Goal: Information Seeking & Learning: Learn about a topic

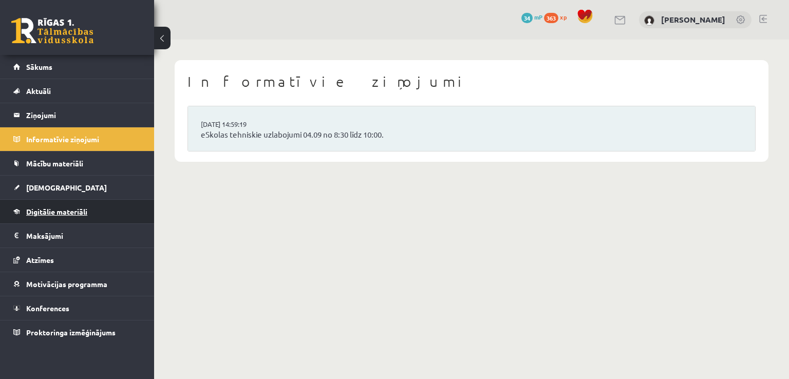
click at [49, 212] on span "Digitālie materiāli" at bounding box center [56, 211] width 61 height 9
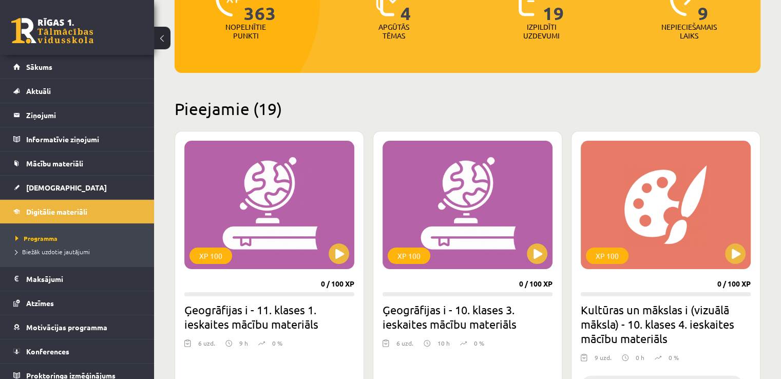
scroll to position [154, 0]
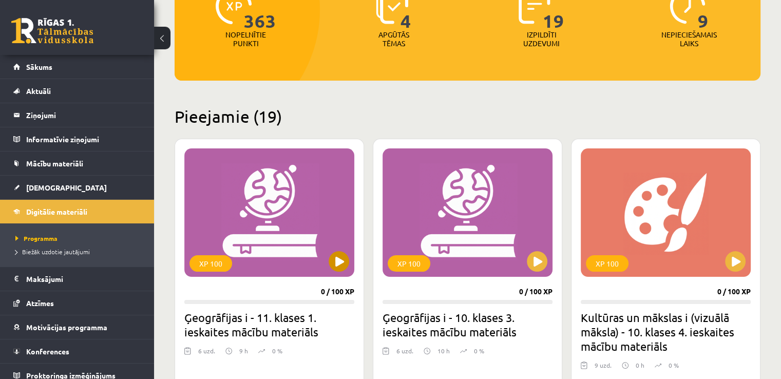
click at [300, 208] on div "XP 100" at bounding box center [269, 212] width 170 height 128
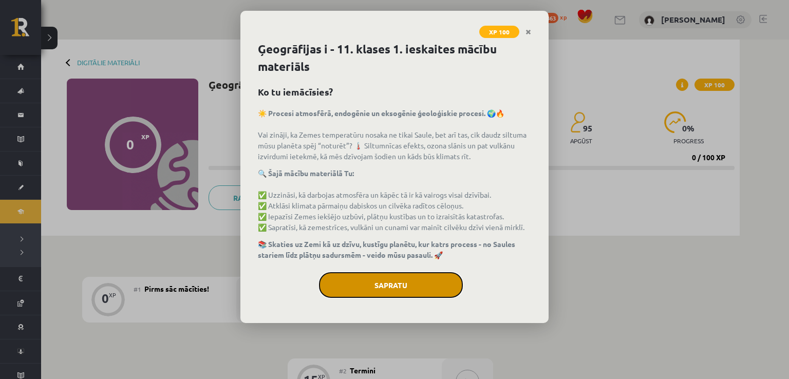
click at [405, 282] on button "Sapratu" at bounding box center [391, 285] width 144 height 26
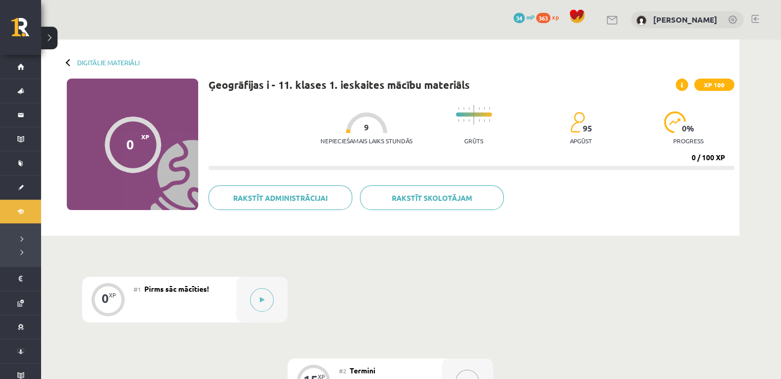
click at [162, 297] on div "#1 Pirms sāc mācīties!" at bounding box center [185, 300] width 103 height 46
click at [264, 292] on button at bounding box center [262, 300] width 24 height 24
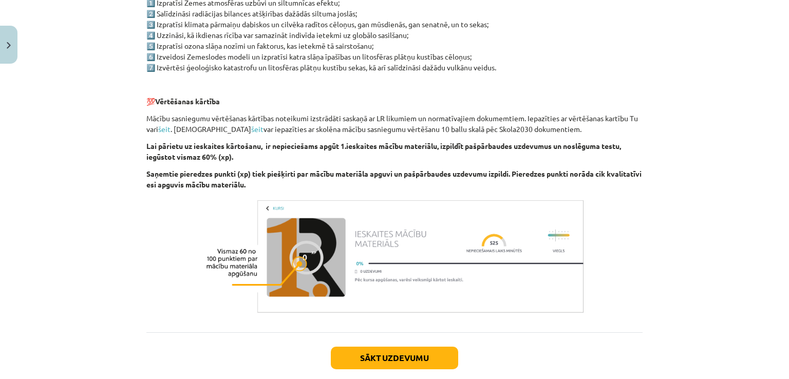
scroll to position [604, 0]
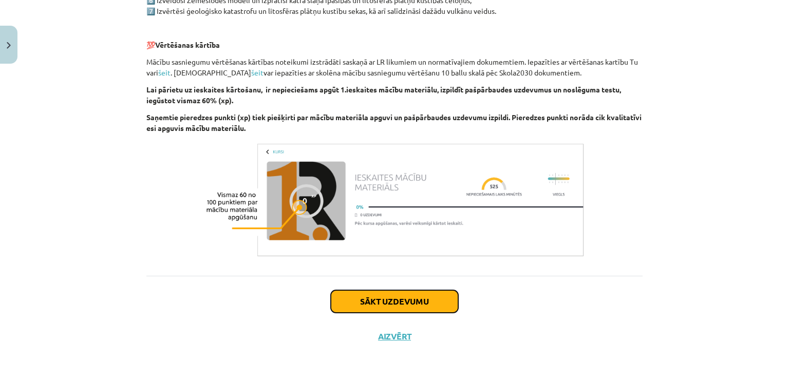
click at [366, 295] on button "Sākt uzdevumu" at bounding box center [394, 301] width 127 height 23
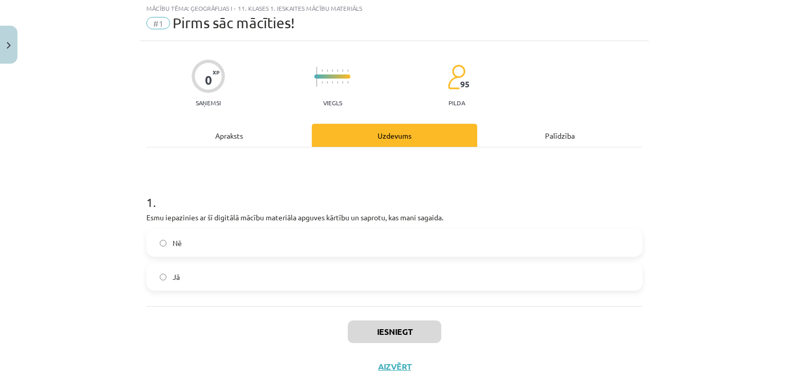
scroll to position [26, 0]
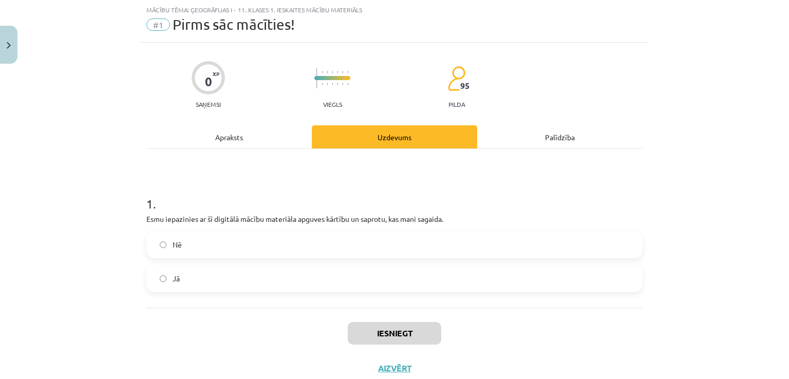
click at [272, 279] on label "Jā" at bounding box center [394, 278] width 494 height 26
click at [396, 333] on button "Iesniegt" at bounding box center [394, 333] width 93 height 23
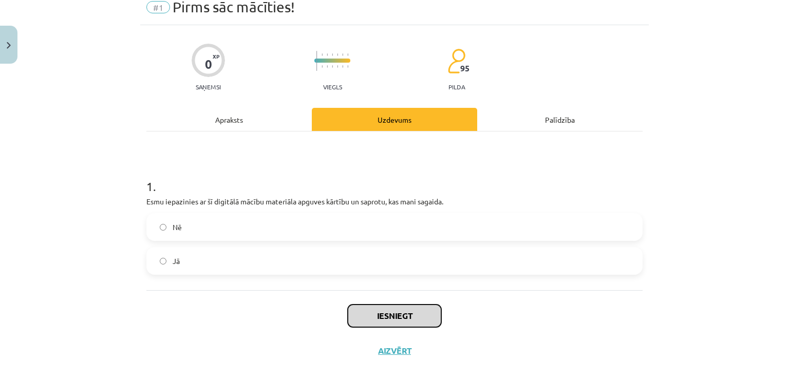
scroll to position [58, 0]
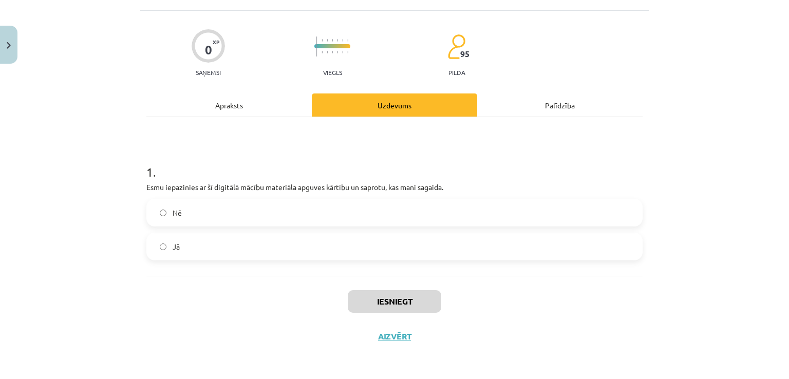
click at [275, 240] on label "Jā" at bounding box center [394, 247] width 494 height 26
click at [283, 203] on label "Nē" at bounding box center [394, 213] width 494 height 26
click at [250, 233] on div "Jā" at bounding box center [394, 247] width 496 height 28
click at [283, 251] on label "Jā" at bounding box center [394, 247] width 494 height 26
click at [389, 303] on button "Iesniegt" at bounding box center [394, 301] width 93 height 23
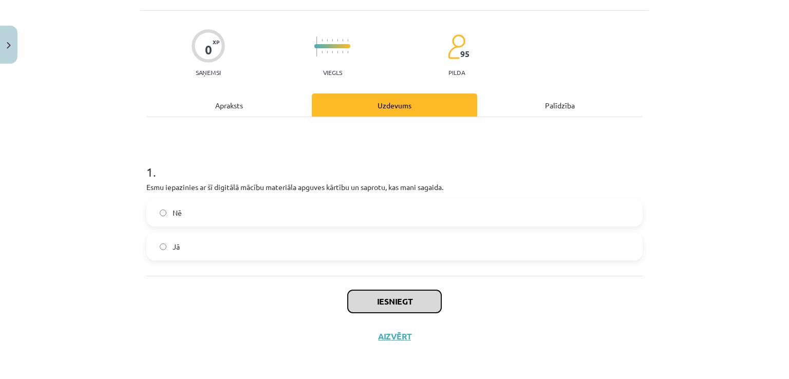
click at [396, 306] on button "Iesniegt" at bounding box center [394, 301] width 93 height 23
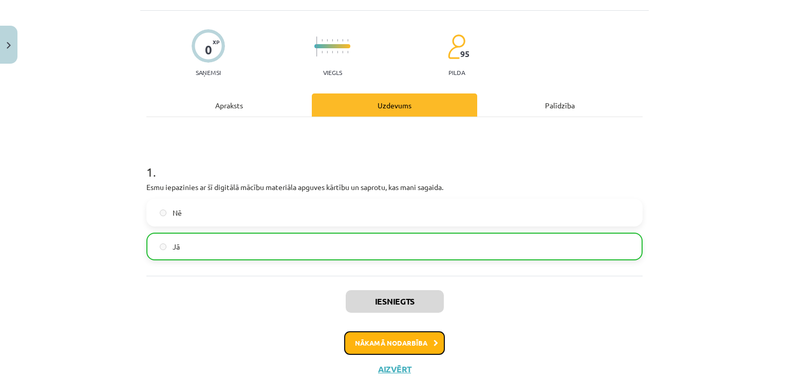
click at [402, 346] on button "Nākamā nodarbība" at bounding box center [394, 343] width 101 height 24
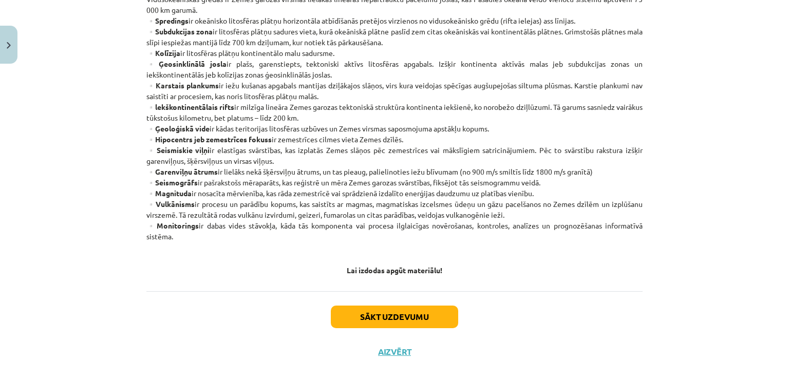
scroll to position [584, 0]
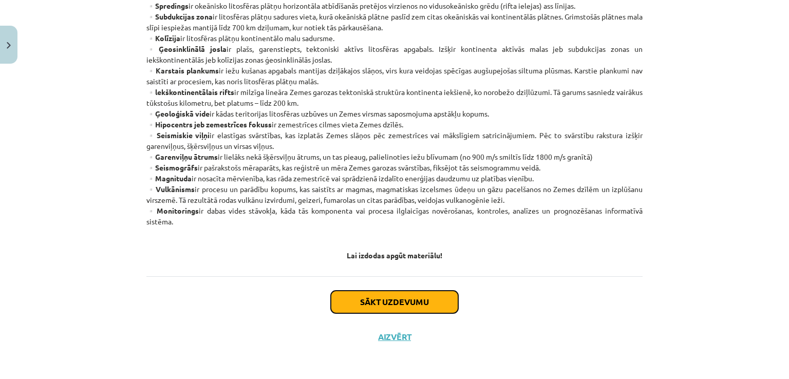
click at [364, 304] on button "Sākt uzdevumu" at bounding box center [394, 302] width 127 height 23
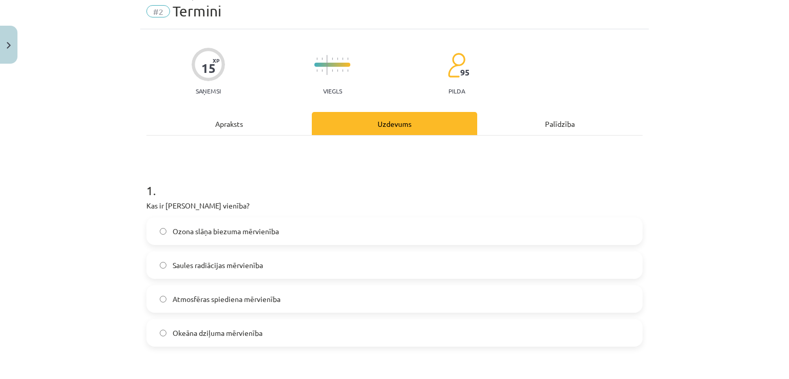
scroll to position [26, 0]
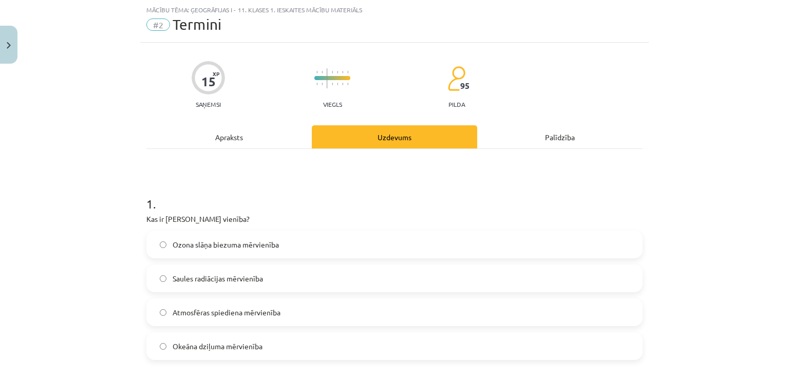
click at [246, 138] on div "Apraksts" at bounding box center [228, 136] width 165 height 23
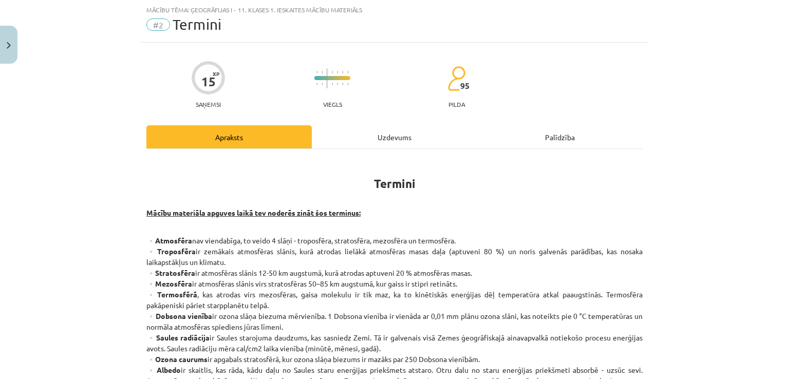
click at [386, 138] on div "Uzdevums" at bounding box center [394, 136] width 165 height 23
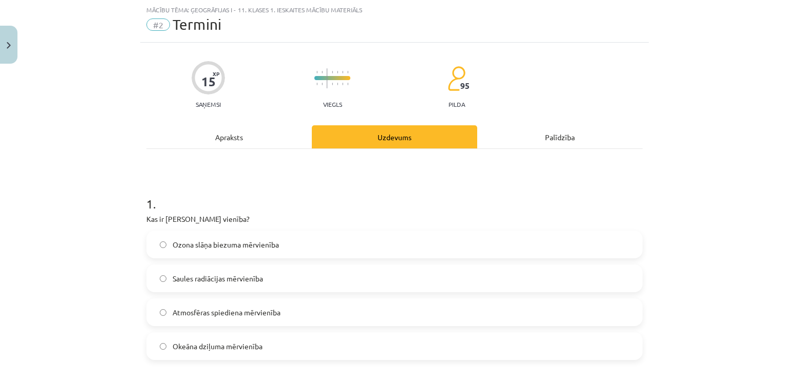
click at [257, 127] on div "Apraksts" at bounding box center [228, 136] width 165 height 23
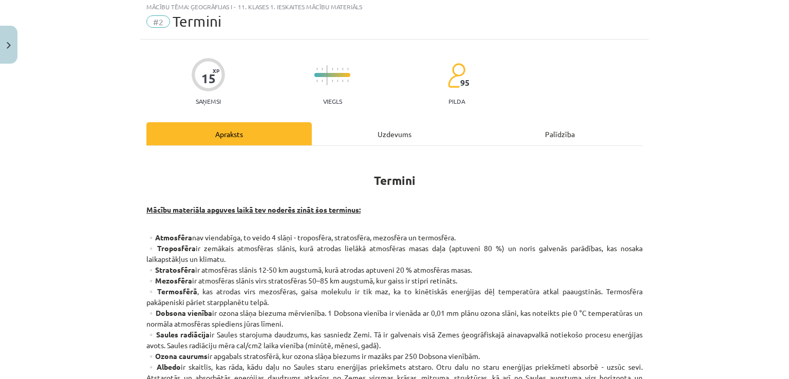
scroll to position [0, 0]
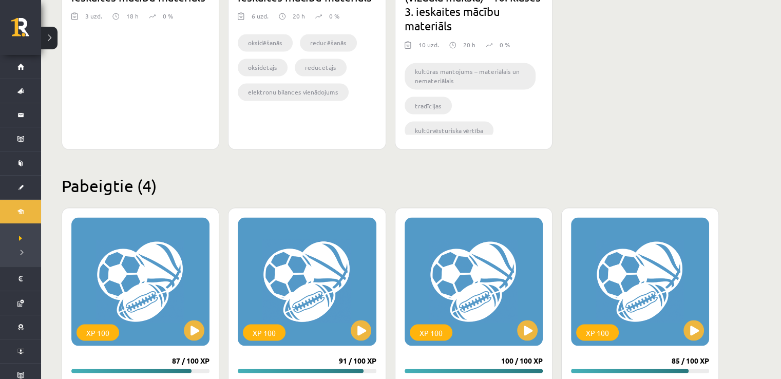
scroll to position [2005, 0]
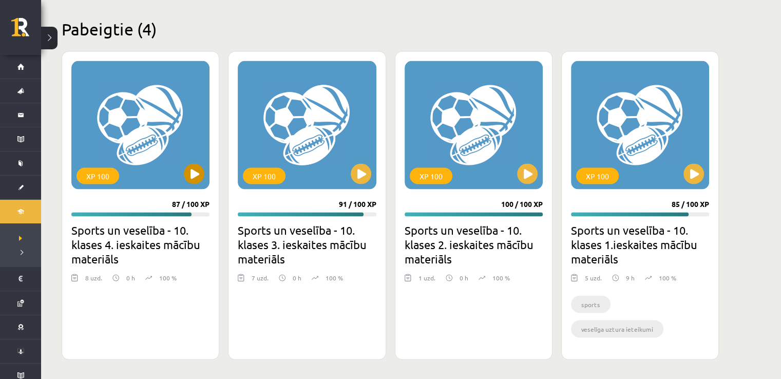
click at [130, 151] on div "XP 100" at bounding box center [140, 125] width 138 height 128
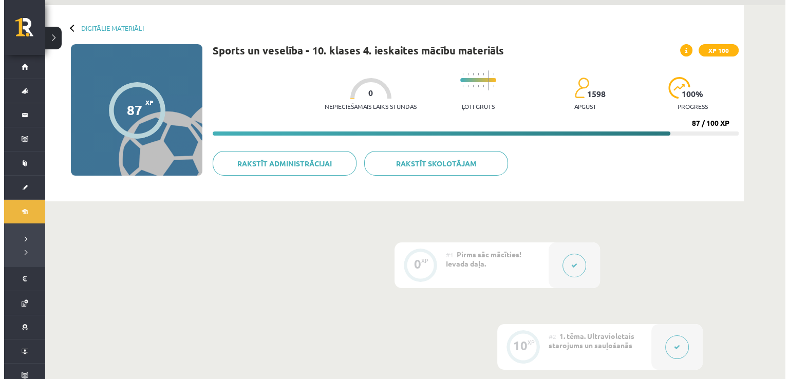
scroll to position [51, 0]
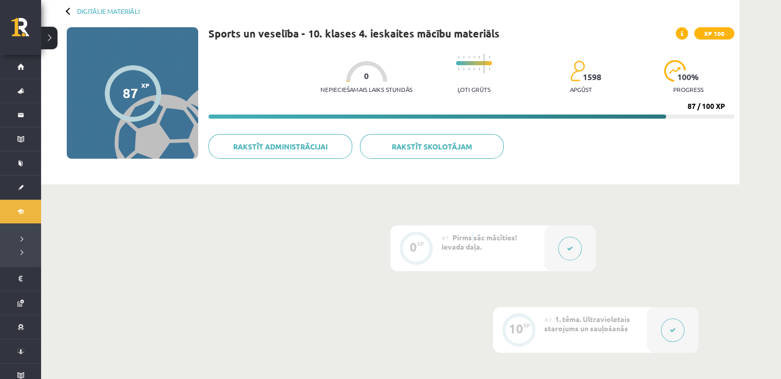
click at [472, 234] on span "Pirms sāc mācīties! Ievada daļa." at bounding box center [479, 242] width 75 height 18
click at [565, 249] on button at bounding box center [570, 249] width 24 height 24
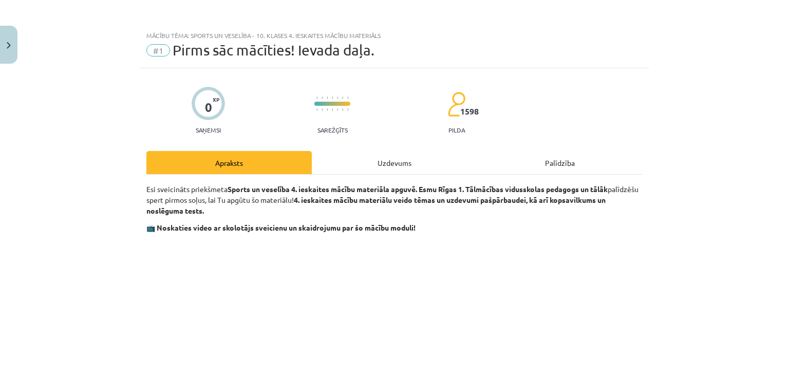
click at [386, 157] on div "Uzdevums" at bounding box center [394, 162] width 165 height 23
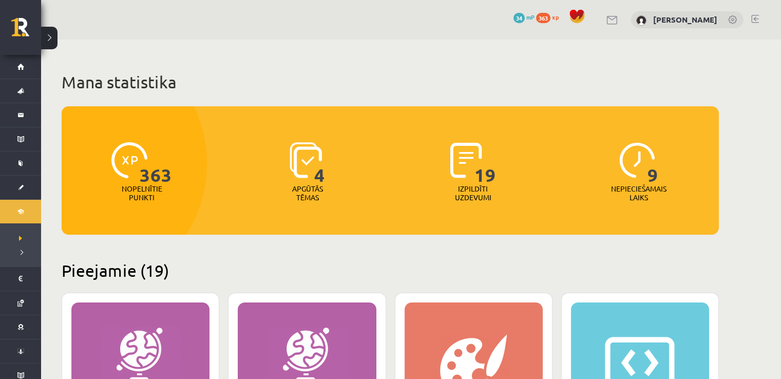
scroll to position [2005, 0]
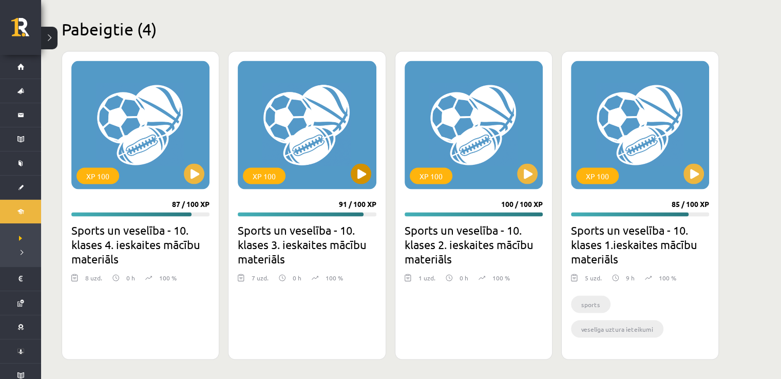
click at [329, 123] on div "XP 100" at bounding box center [307, 125] width 138 height 128
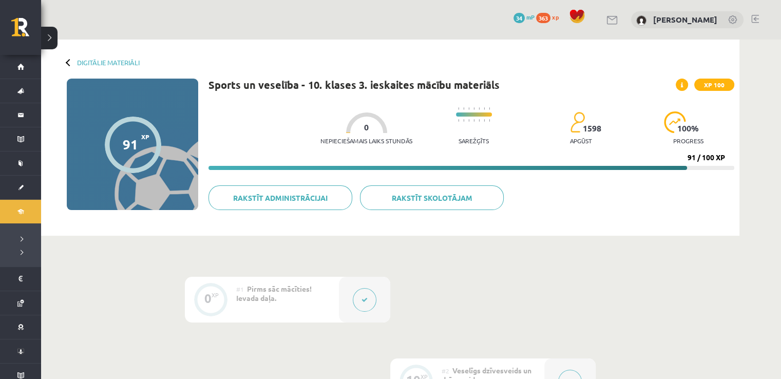
click at [354, 307] on div at bounding box center [364, 300] width 51 height 46
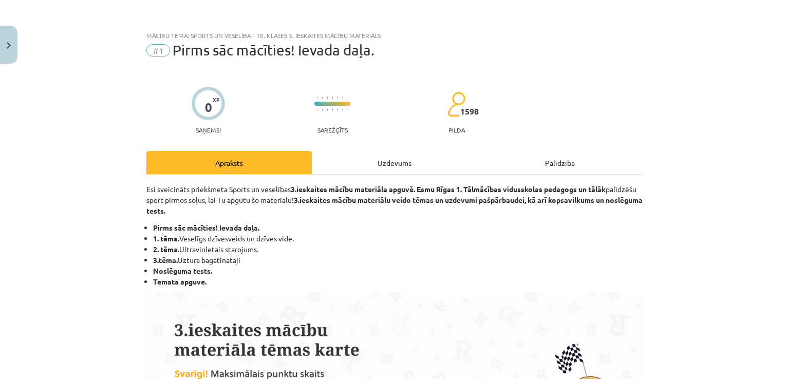
click at [364, 163] on div "Uzdevums" at bounding box center [394, 162] width 165 height 23
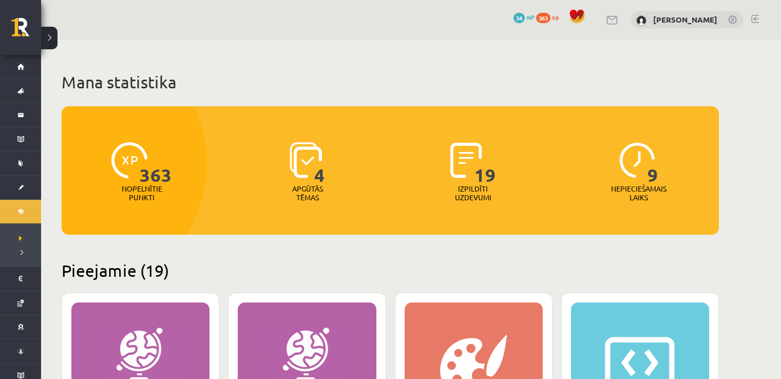
scroll to position [2005, 0]
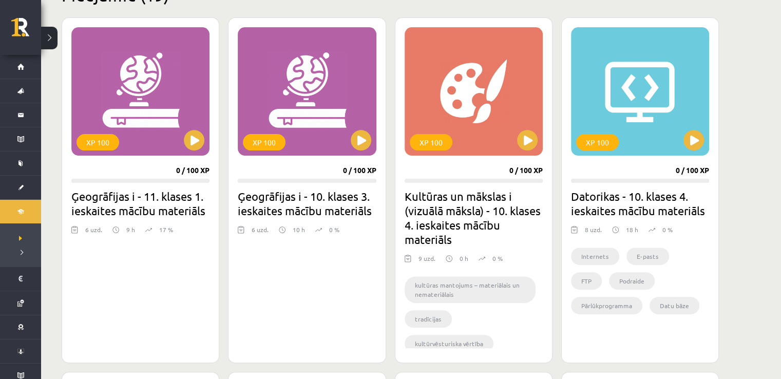
scroll to position [308, 0]
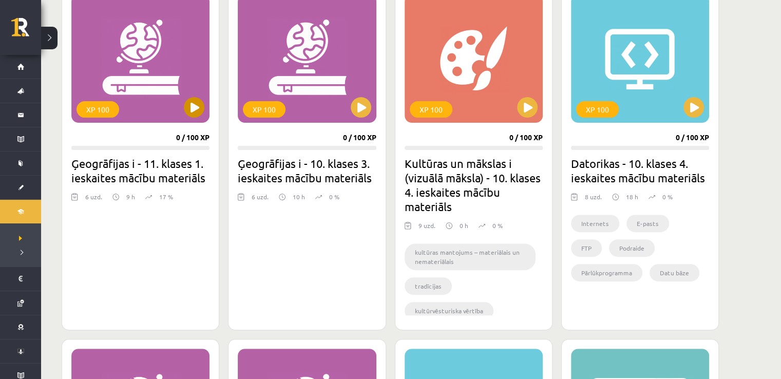
click at [142, 79] on div "XP 100" at bounding box center [140, 58] width 138 height 128
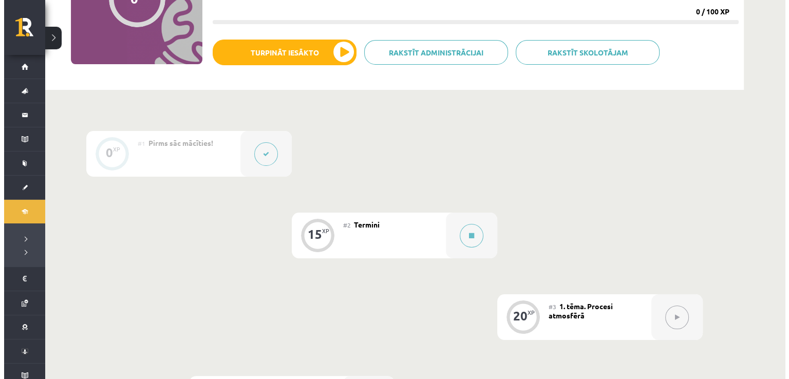
scroll to position [154, 0]
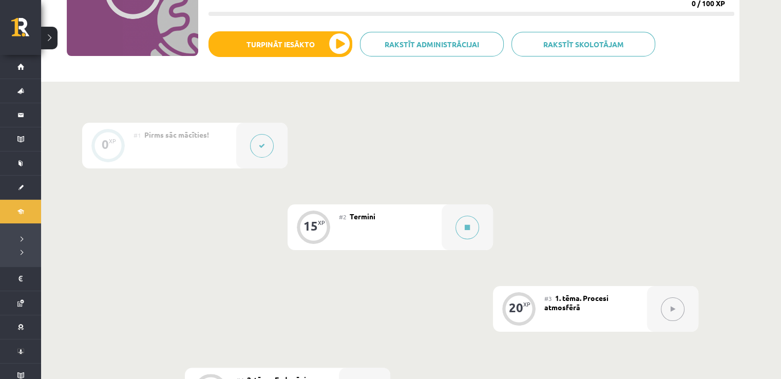
click at [386, 217] on div "#2 Termini" at bounding box center [390, 227] width 103 height 46
click at [351, 223] on div "#2 Termini" at bounding box center [390, 227] width 103 height 46
click at [424, 226] on div "#2 Termini" at bounding box center [390, 227] width 103 height 46
click at [462, 223] on button at bounding box center [467, 228] width 24 height 24
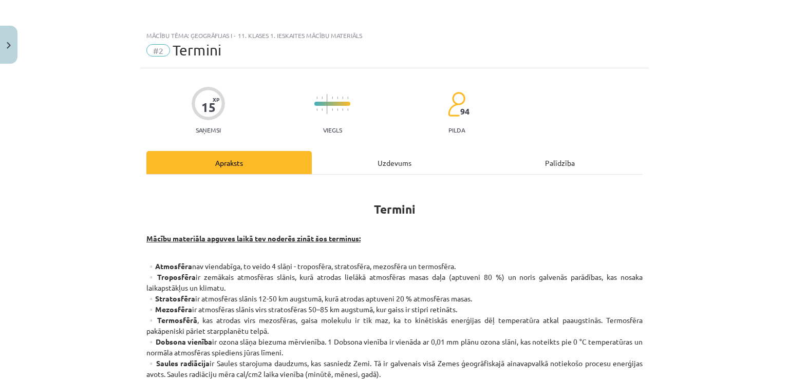
scroll to position [51, 0]
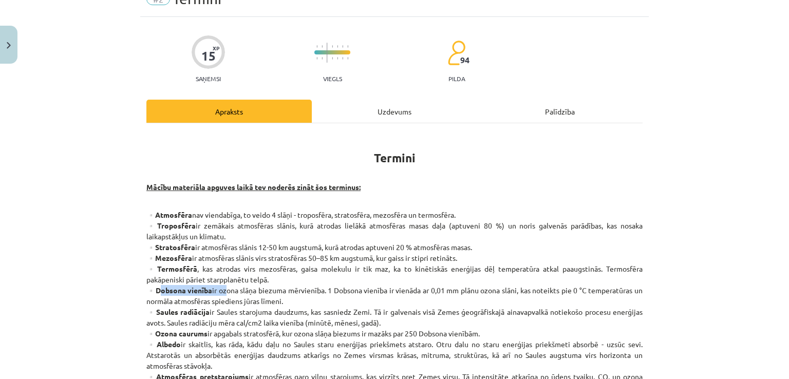
drag, startPoint x: 151, startPoint y: 286, endPoint x: 216, endPoint y: 286, distance: 65.2
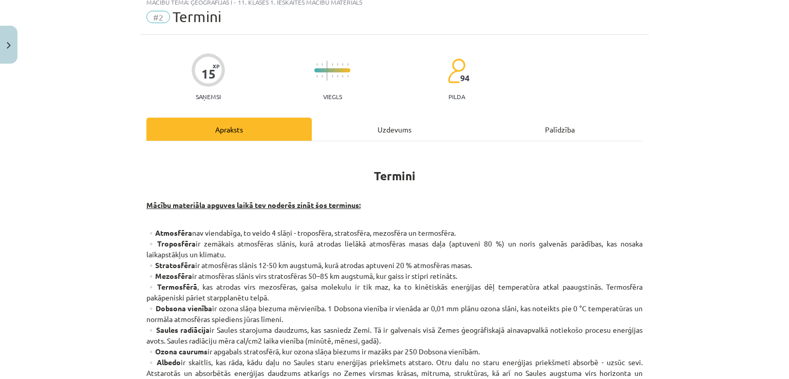
scroll to position [0, 0]
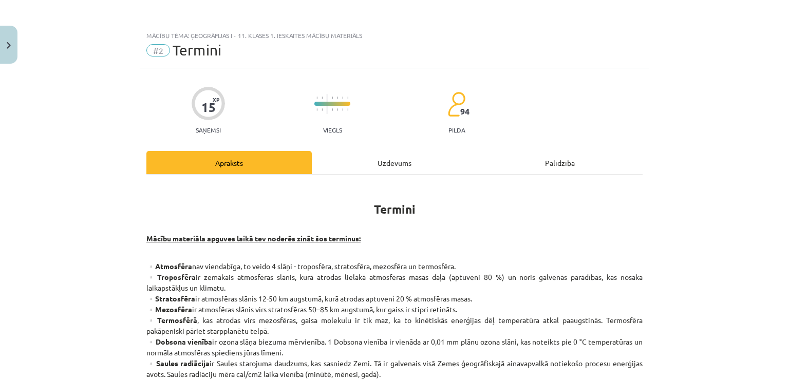
click at [370, 163] on div "Uzdevums" at bounding box center [394, 162] width 165 height 23
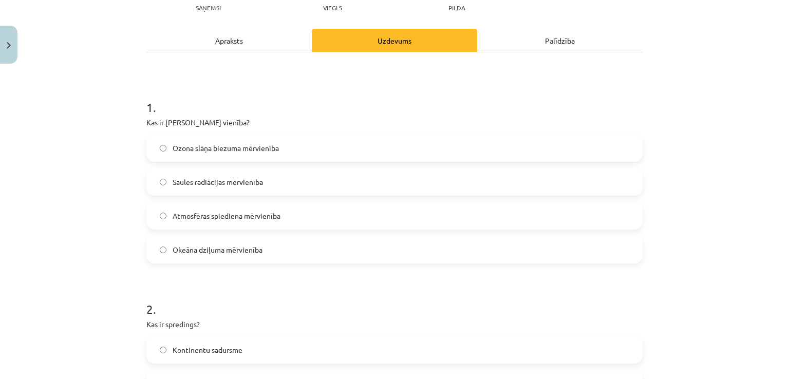
scroll to position [128, 0]
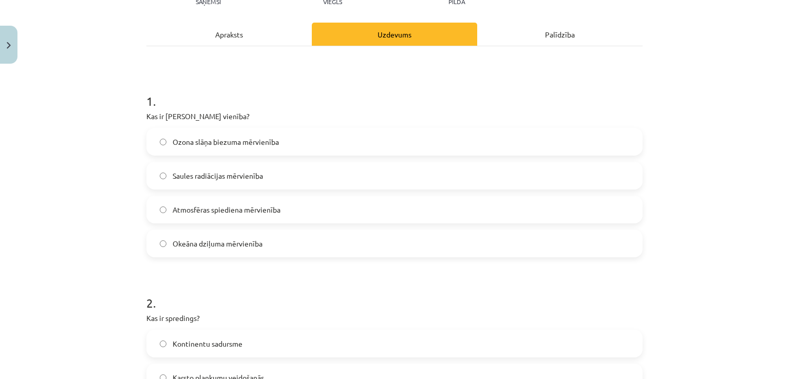
click at [228, 137] on span "Ozona slāņa biezuma mērvienība" at bounding box center [226, 142] width 106 height 11
click at [218, 38] on div "Apraksts" at bounding box center [228, 34] width 165 height 23
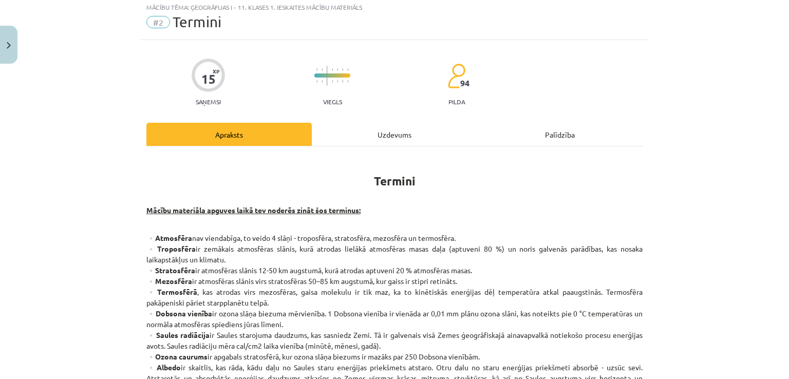
scroll to position [26, 0]
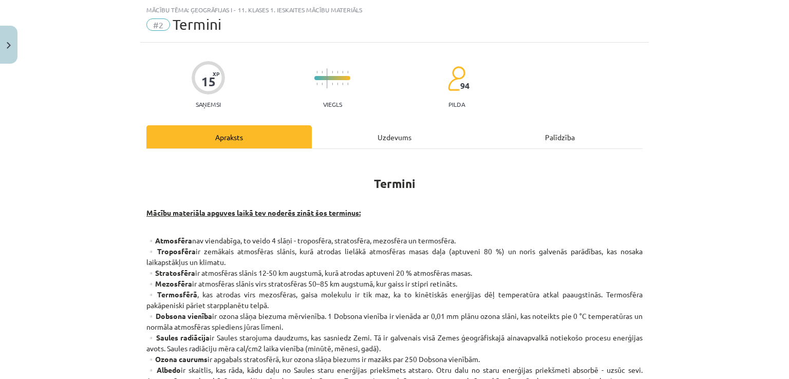
click at [364, 134] on div "Uzdevums" at bounding box center [394, 136] width 165 height 23
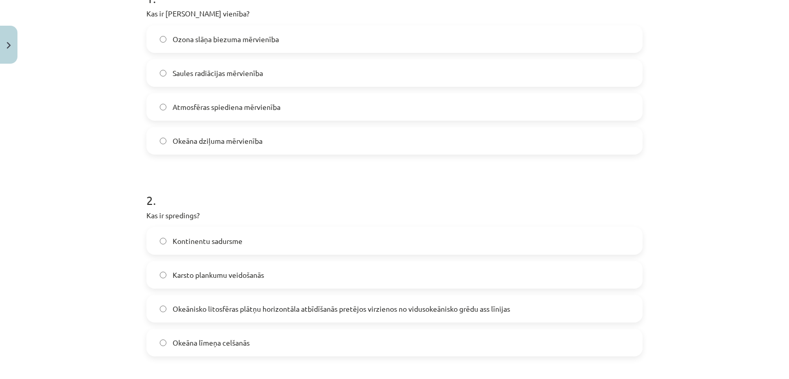
scroll to position [77, 0]
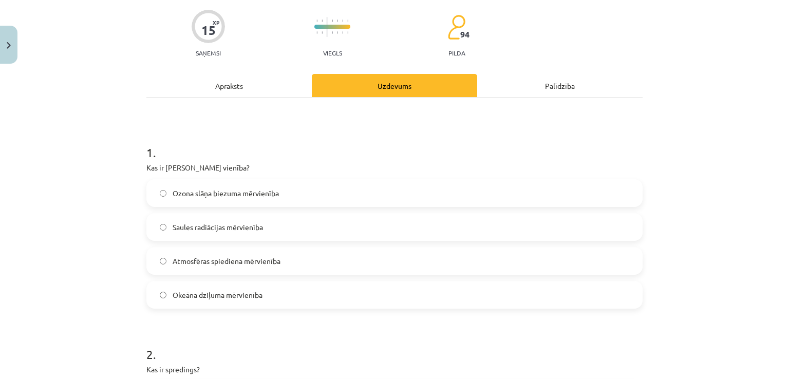
click at [266, 89] on div "Apraksts" at bounding box center [228, 85] width 165 height 23
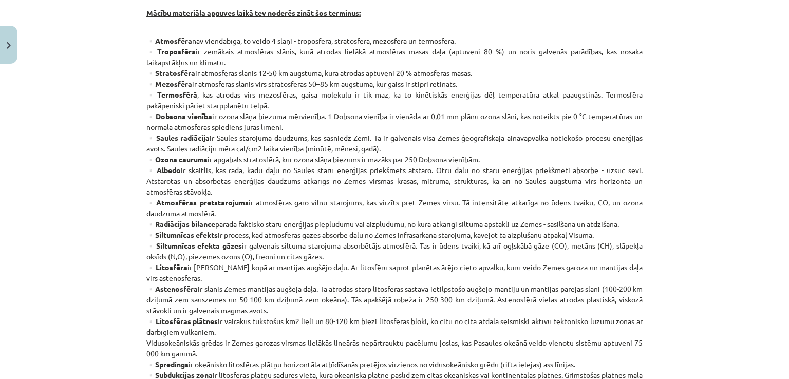
scroll to position [128, 0]
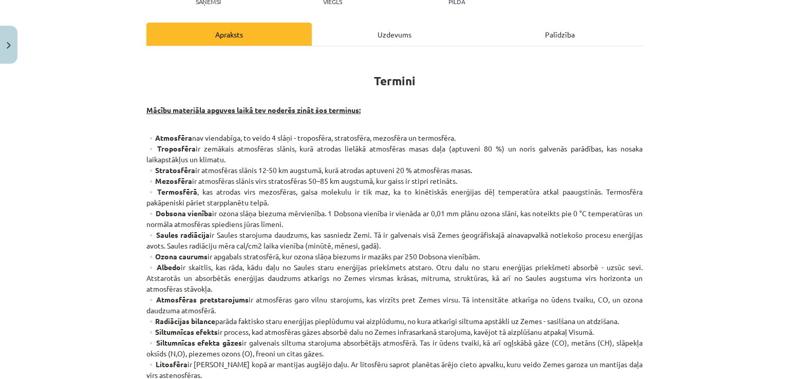
click at [403, 32] on div "Uzdevums" at bounding box center [394, 34] width 165 height 23
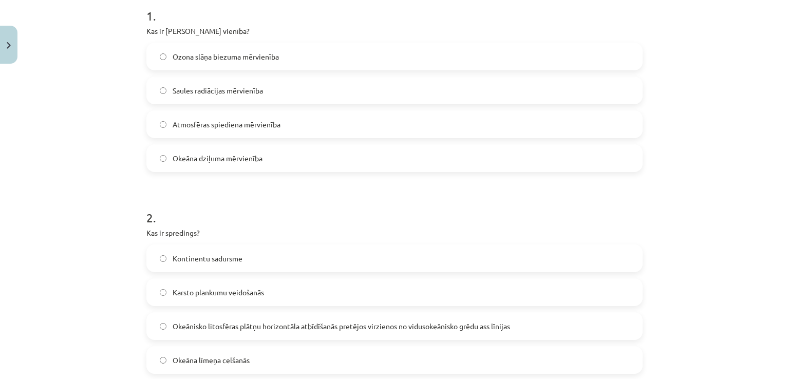
scroll to position [231, 0]
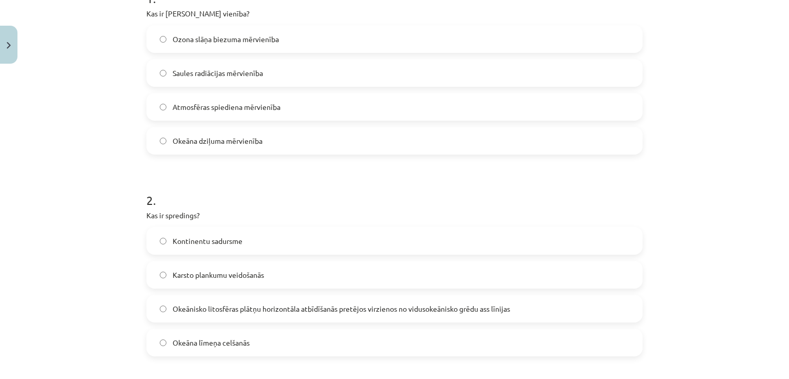
click at [191, 344] on span "Okeāna līmeņa celšanās" at bounding box center [211, 342] width 77 height 11
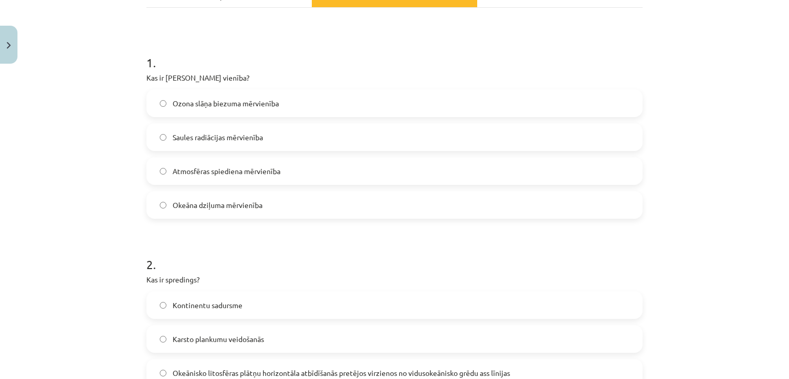
scroll to position [257, 0]
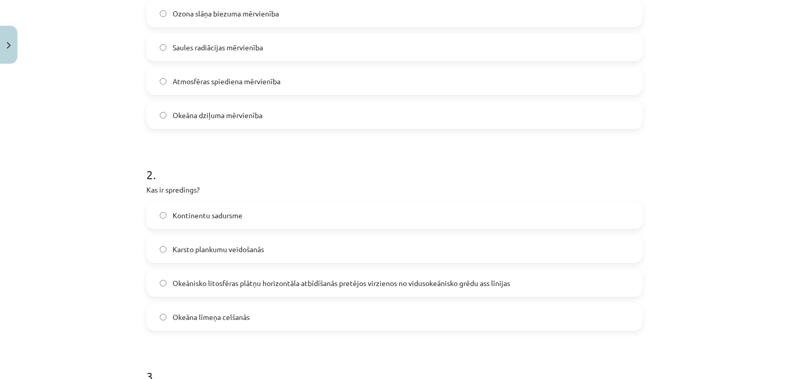
click at [230, 280] on span "Okeānisko litosfēras plātņu horizontāla atbīdīšanās pretējos virzienos no vidus…" at bounding box center [341, 283] width 337 height 11
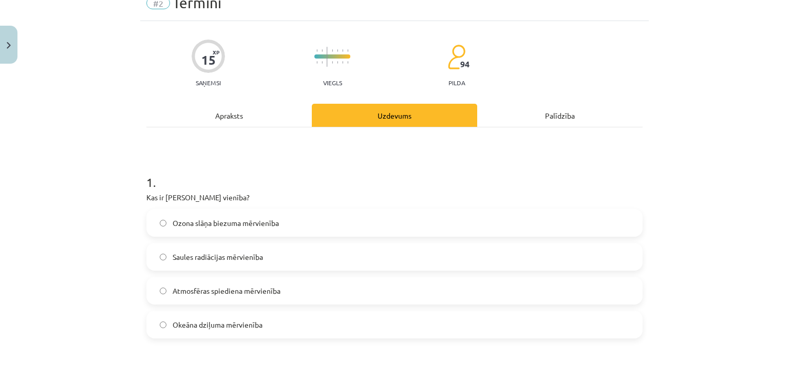
scroll to position [0, 0]
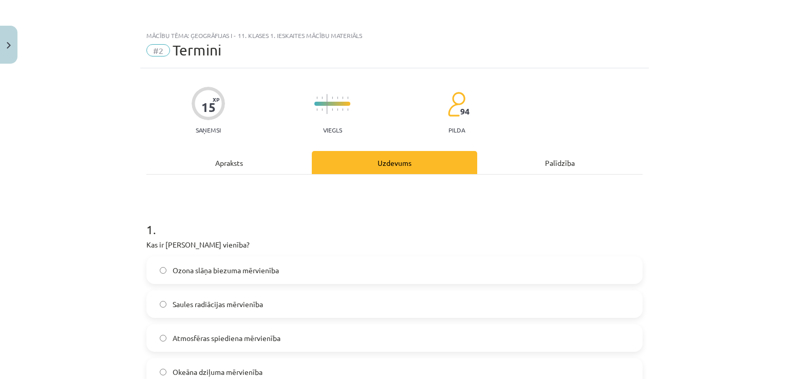
click at [242, 165] on div "Apraksts" at bounding box center [228, 162] width 165 height 23
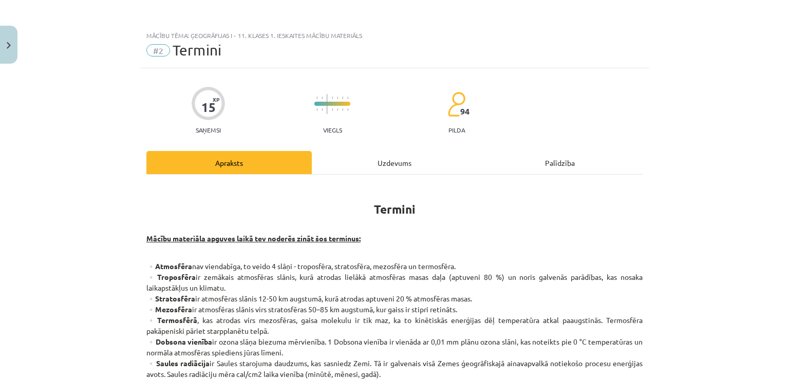
click at [372, 163] on div "Uzdevums" at bounding box center [394, 162] width 165 height 23
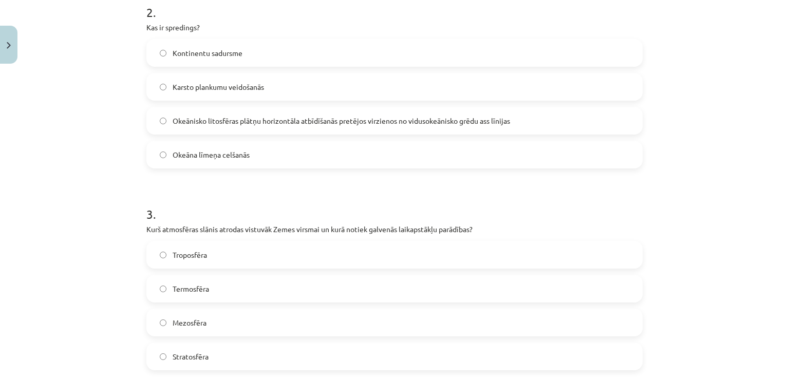
scroll to position [436, 0]
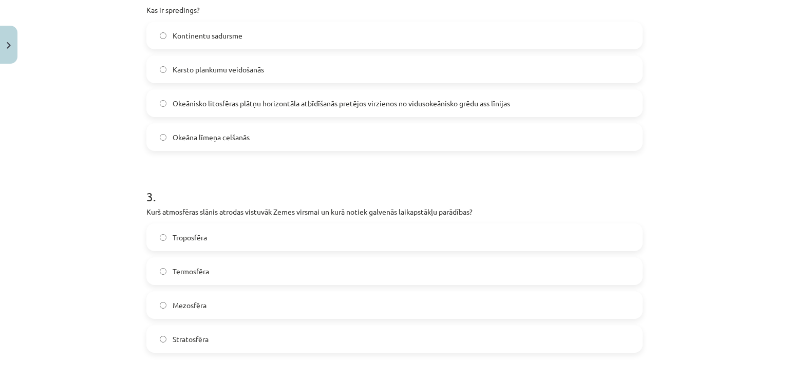
click at [320, 229] on label "Troposfēra" at bounding box center [394, 237] width 494 height 26
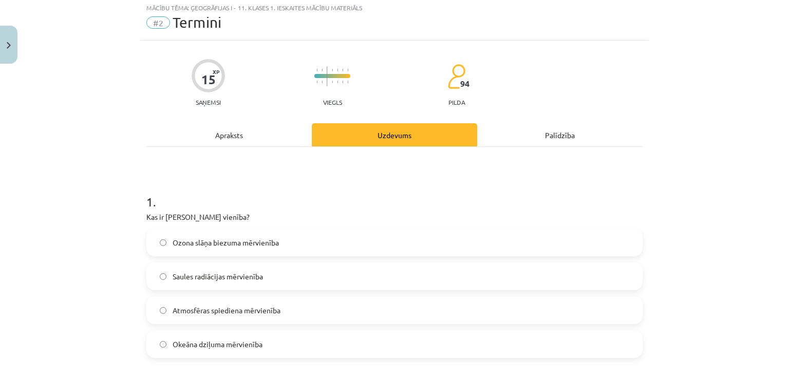
scroll to position [26, 0]
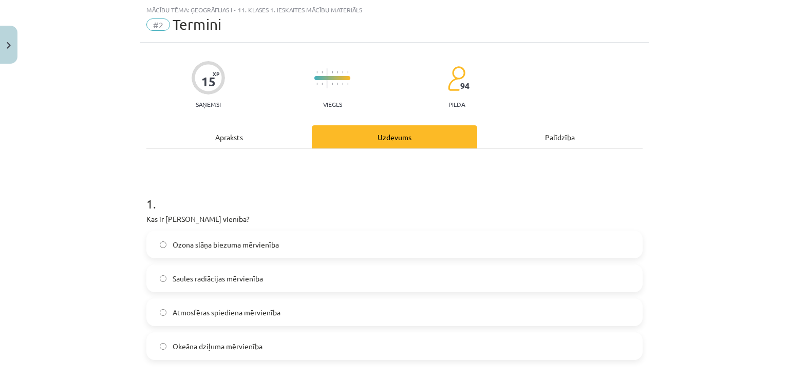
click at [274, 143] on div "Apraksts" at bounding box center [228, 136] width 165 height 23
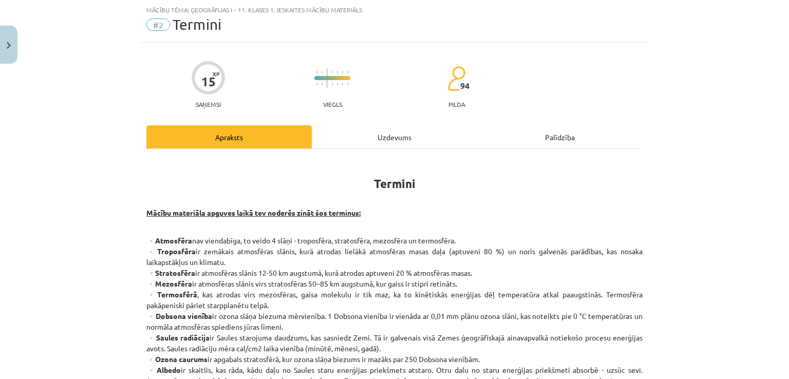
click at [350, 137] on div "Uzdevums" at bounding box center [394, 136] width 165 height 23
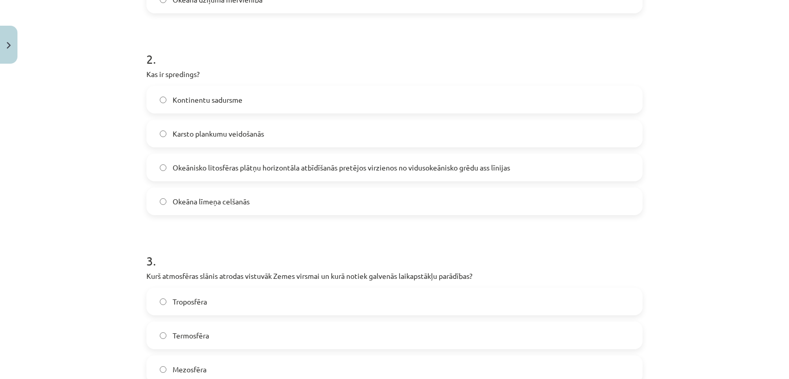
scroll to position [488, 0]
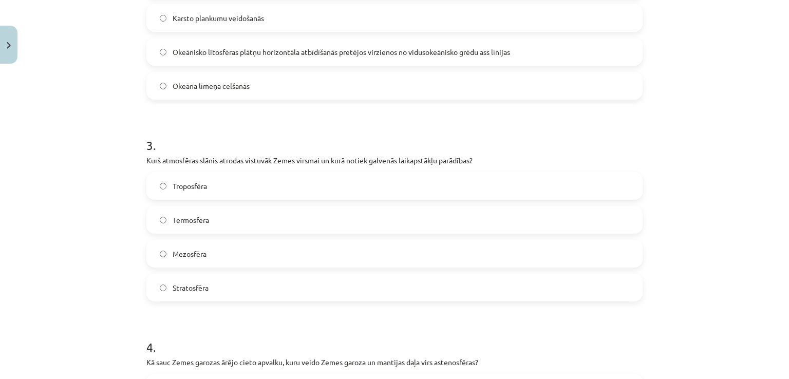
click at [190, 215] on span "Termosfēra" at bounding box center [191, 220] width 36 height 11
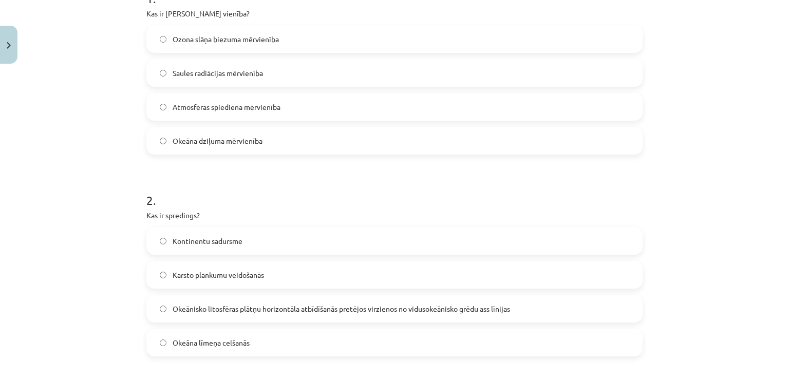
scroll to position [77, 0]
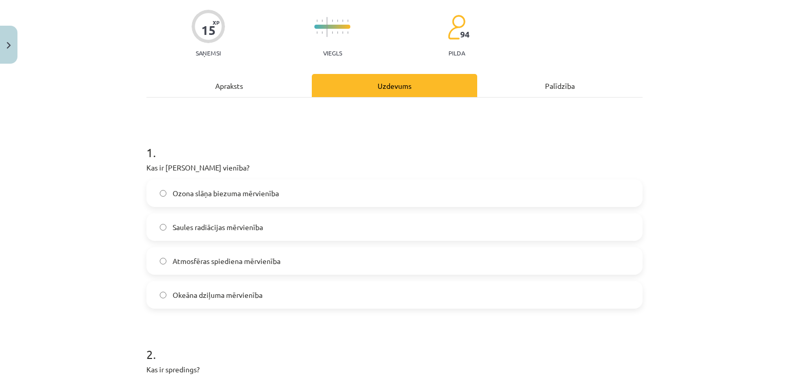
click at [220, 81] on div "Apraksts" at bounding box center [228, 85] width 165 height 23
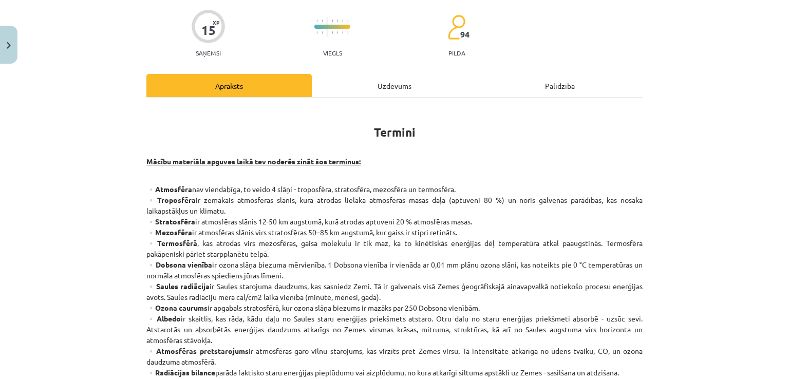
scroll to position [26, 0]
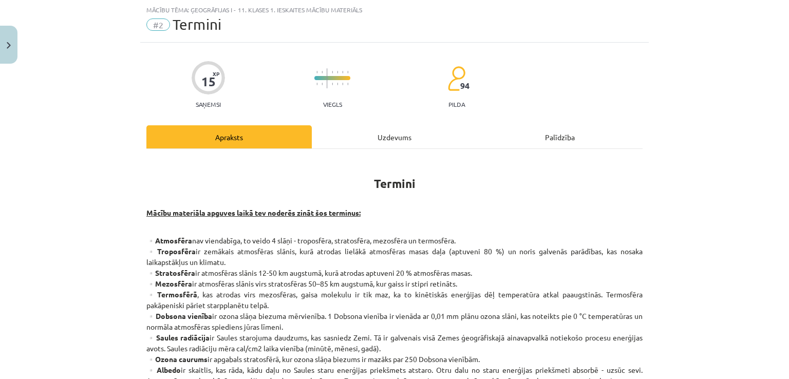
click at [386, 146] on div "Uzdevums" at bounding box center [394, 136] width 165 height 23
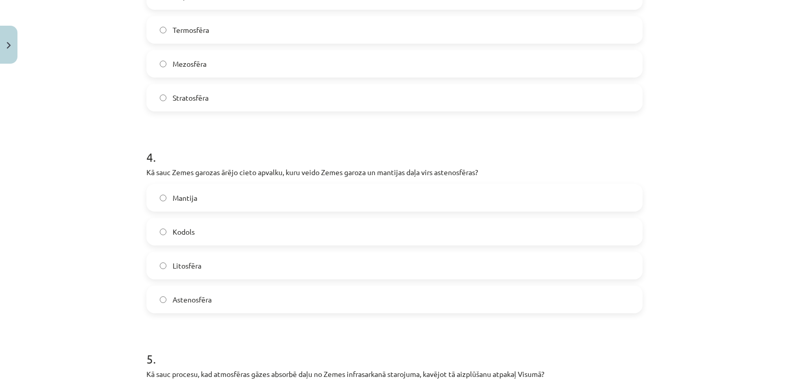
scroll to position [693, 0]
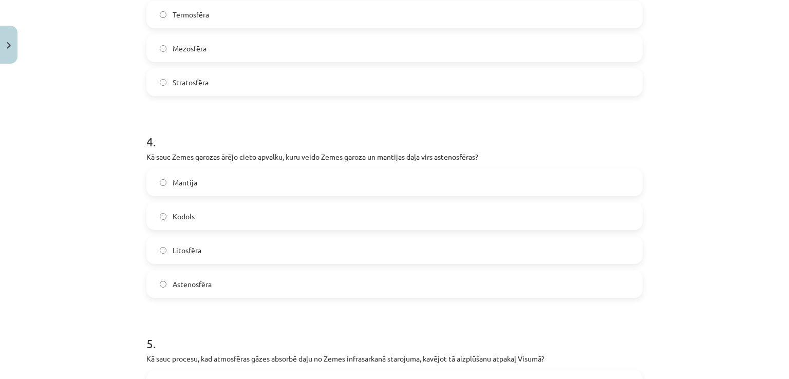
click at [220, 287] on label "Astenosfēra" at bounding box center [394, 284] width 494 height 26
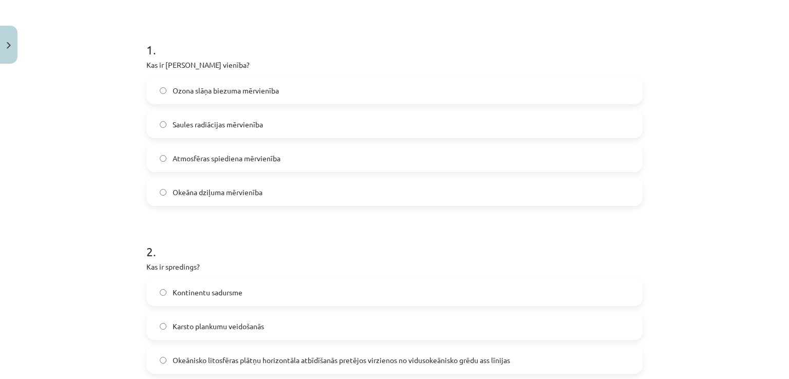
scroll to position [0, 0]
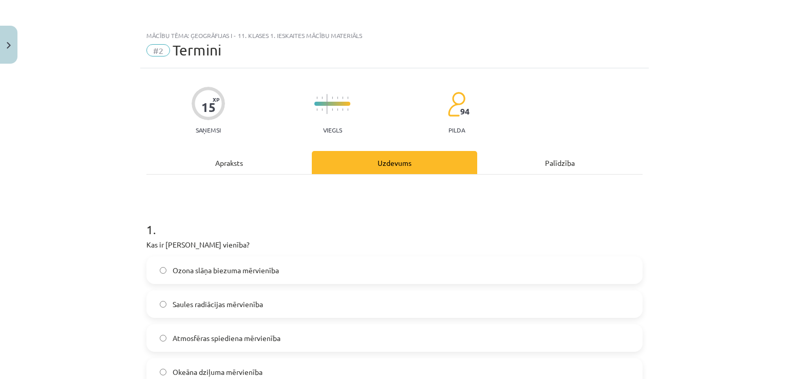
click at [230, 128] on div "15 XP Saņemsi Viegls 94 pilda" at bounding box center [394, 107] width 496 height 53
click at [230, 157] on div "Apraksts" at bounding box center [228, 162] width 165 height 23
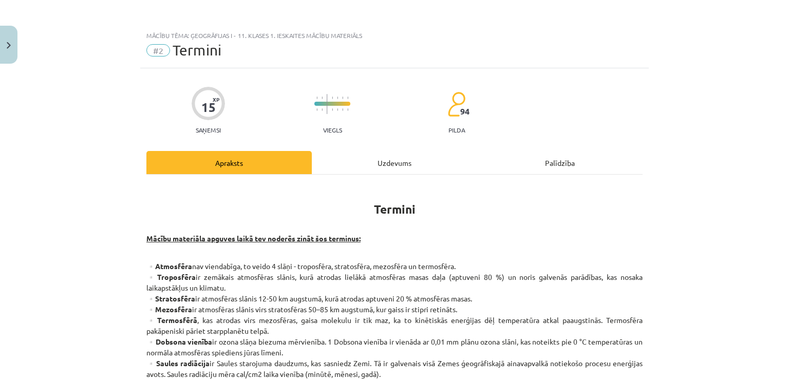
click at [398, 156] on div "Uzdevums" at bounding box center [394, 162] width 165 height 23
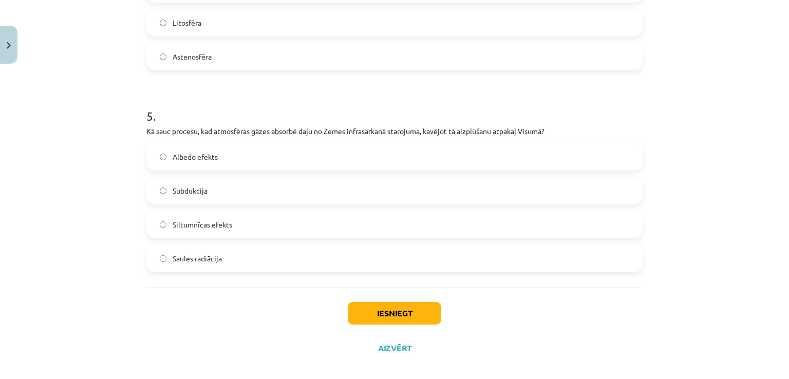
scroll to position [933, 0]
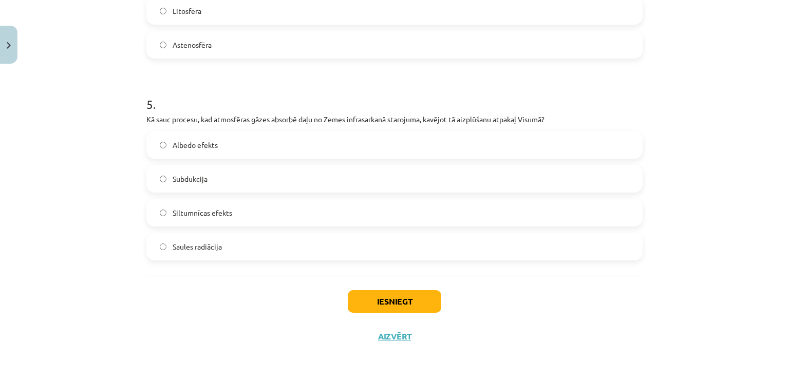
click at [240, 180] on label "Subdukcija" at bounding box center [394, 179] width 494 height 26
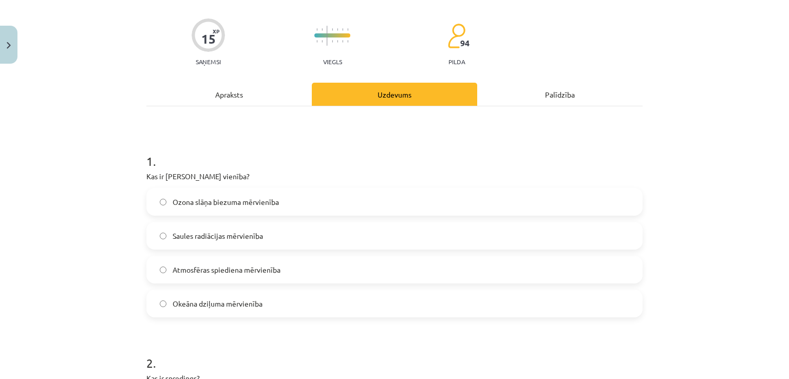
scroll to position [0, 0]
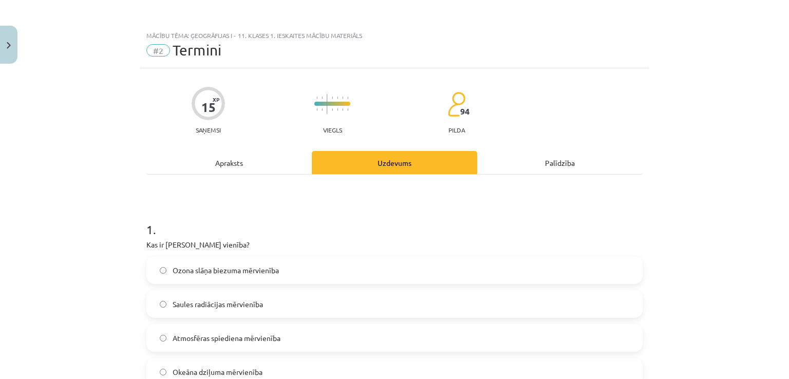
click at [248, 169] on div "Apraksts" at bounding box center [228, 162] width 165 height 23
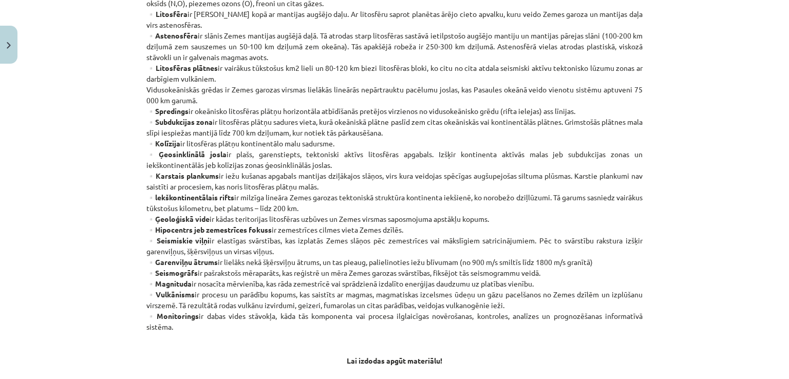
scroll to position [533, 0]
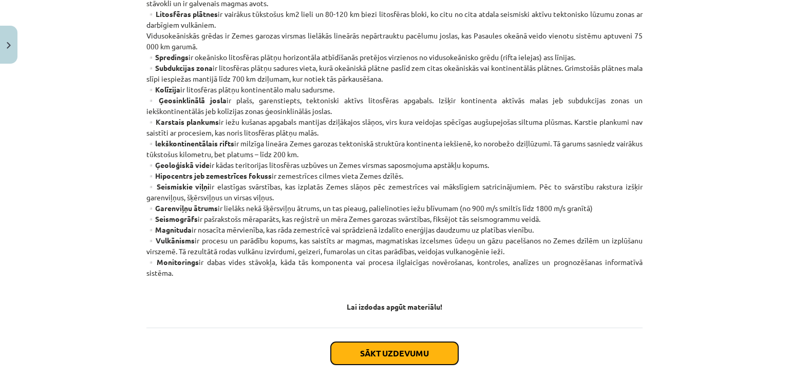
click at [392, 356] on button "Sākt uzdevumu" at bounding box center [394, 353] width 127 height 23
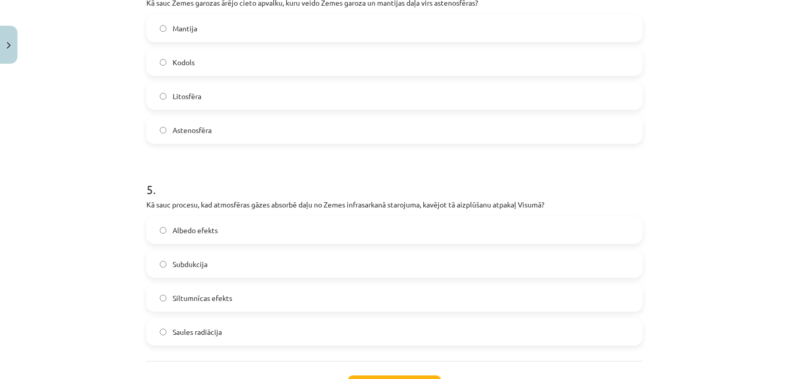
scroll to position [933, 0]
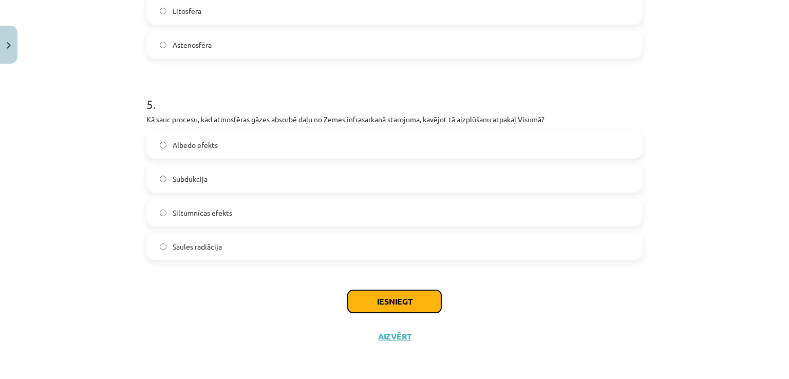
click at [378, 302] on button "Iesniegt" at bounding box center [394, 301] width 93 height 23
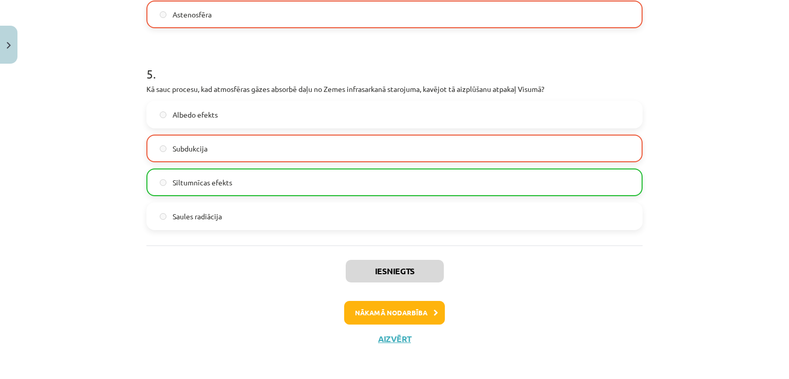
scroll to position [965, 0]
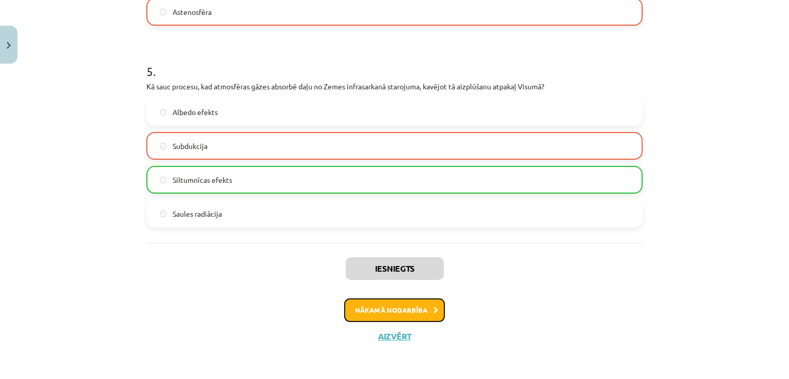
click at [369, 307] on button "Nākamā nodarbība" at bounding box center [394, 310] width 101 height 24
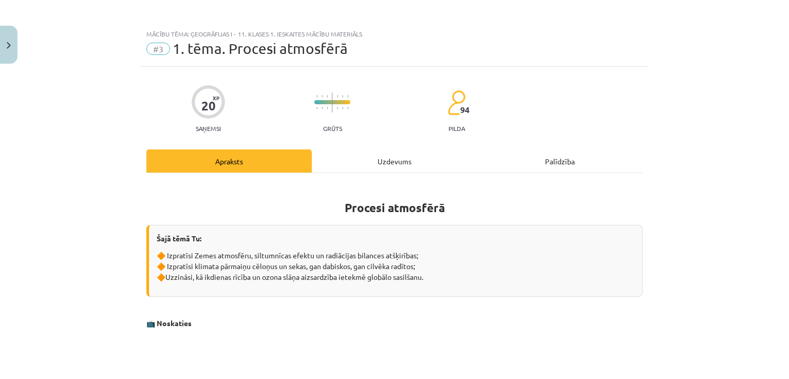
scroll to position [0, 0]
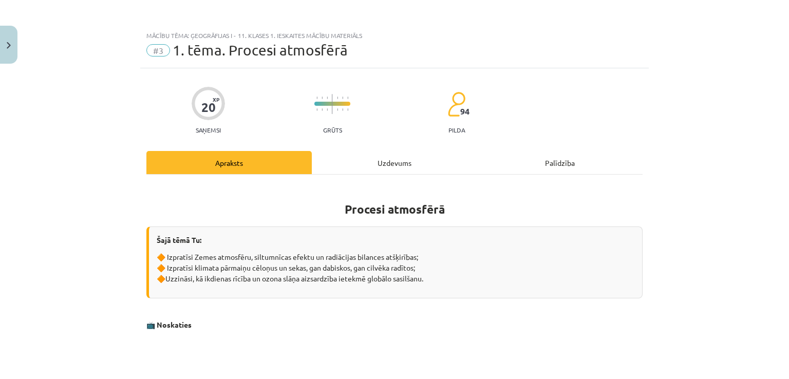
click at [388, 164] on div "Uzdevums" at bounding box center [394, 162] width 165 height 23
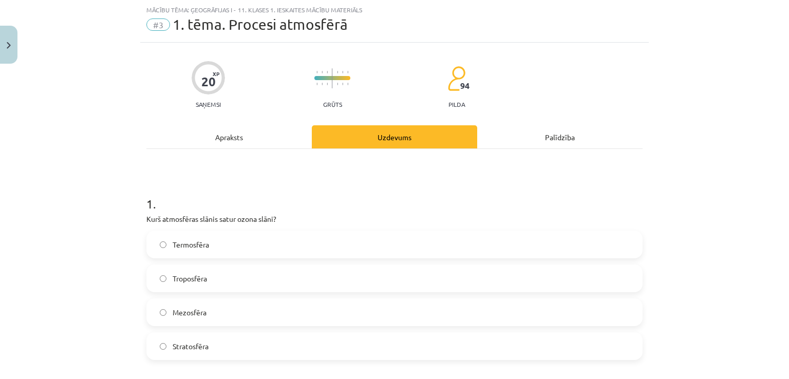
click at [202, 270] on label "Troposfēra" at bounding box center [394, 278] width 494 height 26
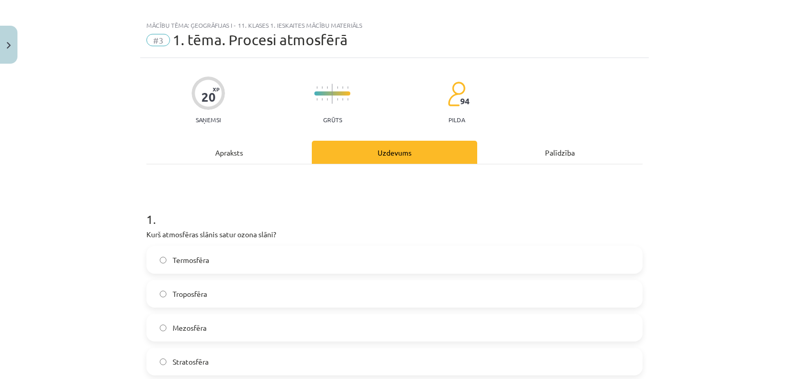
scroll to position [0, 0]
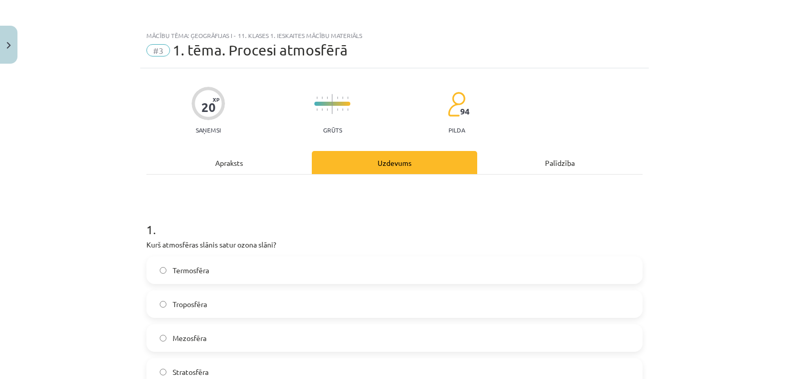
click at [188, 338] on span "Mezosfēra" at bounding box center [190, 338] width 34 height 11
click at [249, 161] on div "Apraksts" at bounding box center [228, 162] width 165 height 23
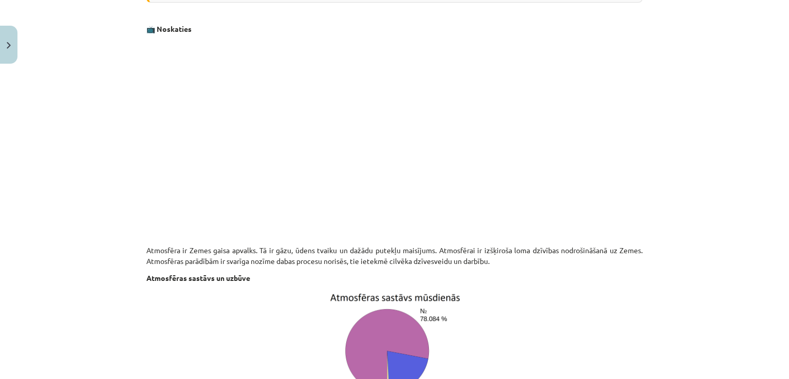
scroll to position [323, 0]
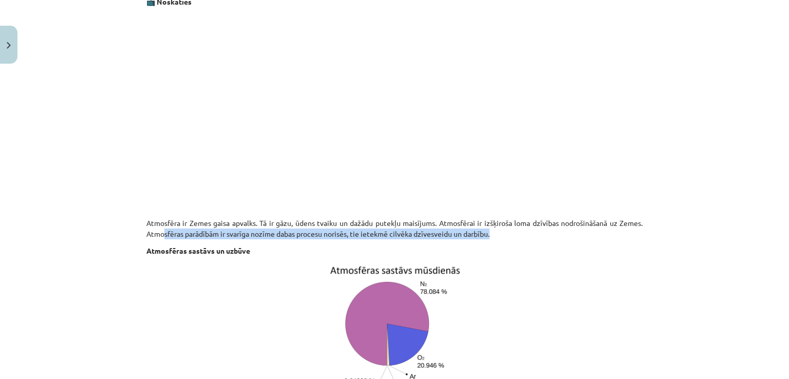
drag, startPoint x: 161, startPoint y: 238, endPoint x: 496, endPoint y: 231, distance: 335.4
click at [496, 231] on p "Atmosfēra ir Zemes gaisa apvalks. Tā ir gāzu, ūdens tvaiku un dažādu putekļu ma…" at bounding box center [394, 229] width 496 height 22
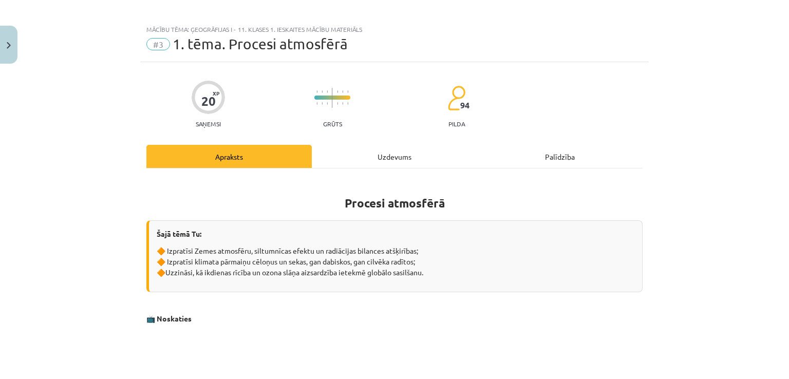
scroll to position [0, 0]
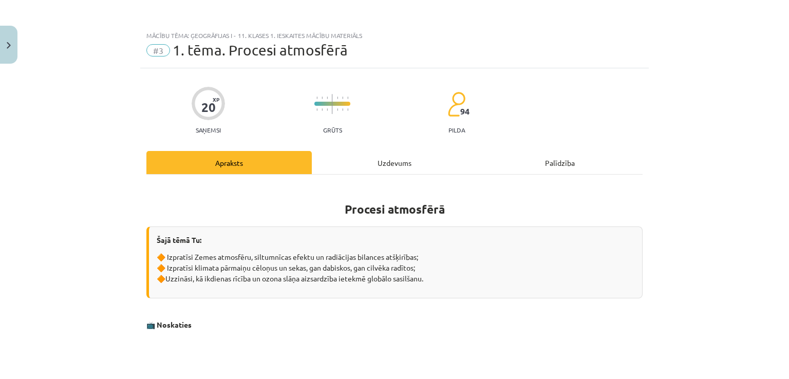
click at [359, 155] on div "Uzdevums" at bounding box center [394, 162] width 165 height 23
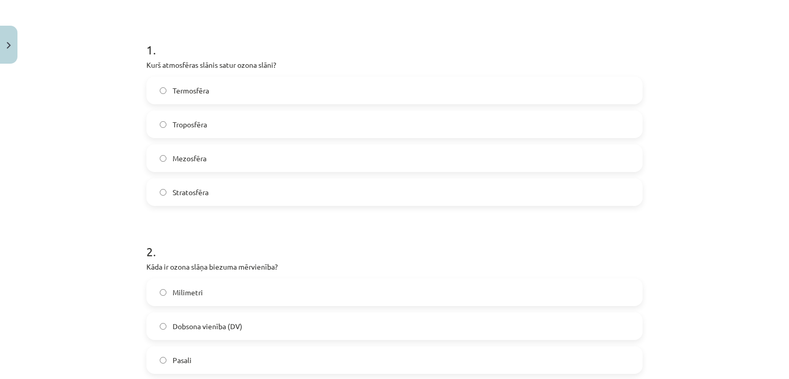
scroll to position [231, 0]
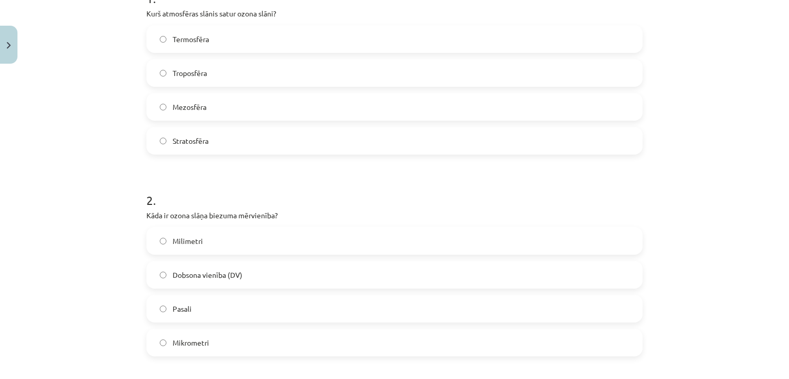
click at [251, 279] on label "Dobsona vienība (DV)" at bounding box center [394, 275] width 494 height 26
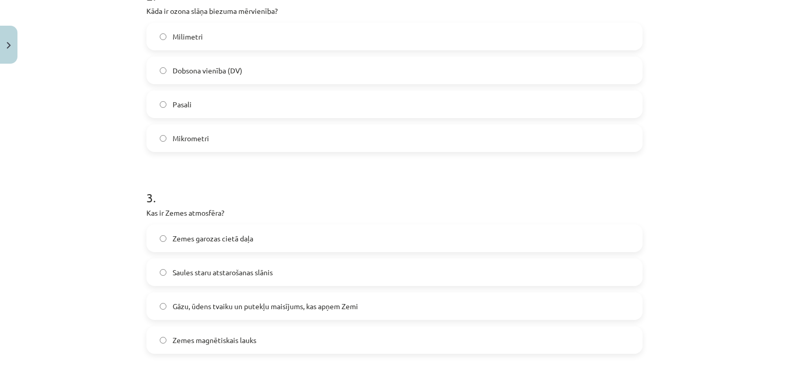
scroll to position [436, 0]
click at [256, 240] on label "Zemes garozas cietā daļa" at bounding box center [394, 237] width 494 height 26
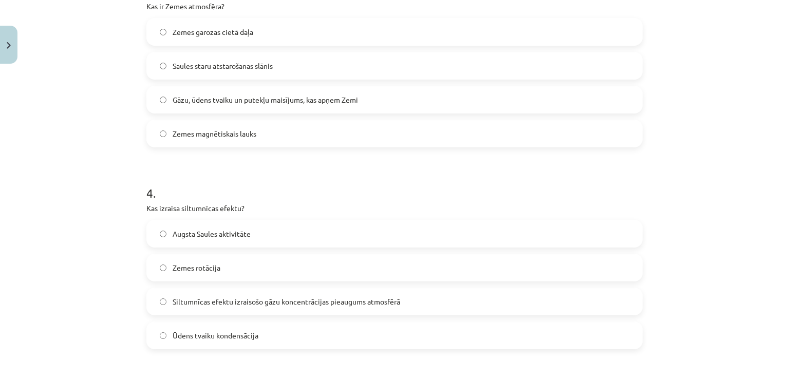
scroll to position [745, 0]
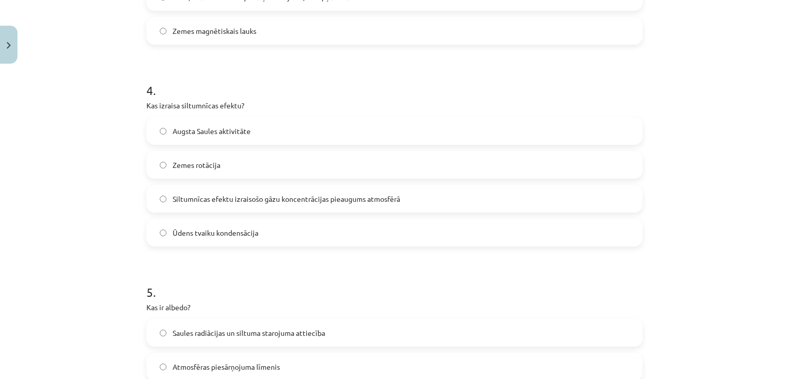
click at [251, 204] on label "Siltumnīcas efektu izraisošo gāzu koncentrācijas pieaugums atmosfērā" at bounding box center [394, 199] width 494 height 26
drag, startPoint x: 234, startPoint y: 240, endPoint x: 242, endPoint y: 237, distance: 9.3
click at [236, 239] on label "Ūdens tvaiku kondensācija" at bounding box center [394, 233] width 494 height 26
click at [252, 293] on h1 "5 ." at bounding box center [394, 283] width 496 height 32
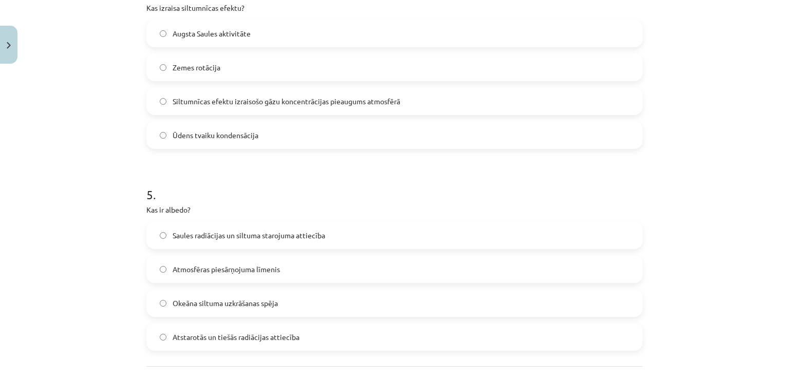
scroll to position [847, 0]
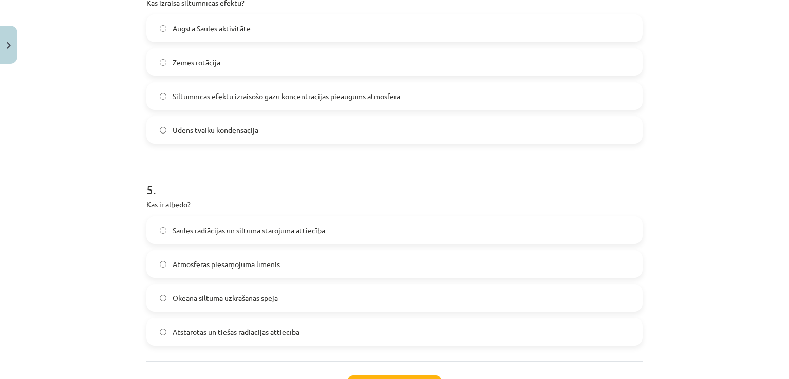
click at [240, 265] on span "Atmosfēras piesārņojuma līmenis" at bounding box center [226, 264] width 107 height 11
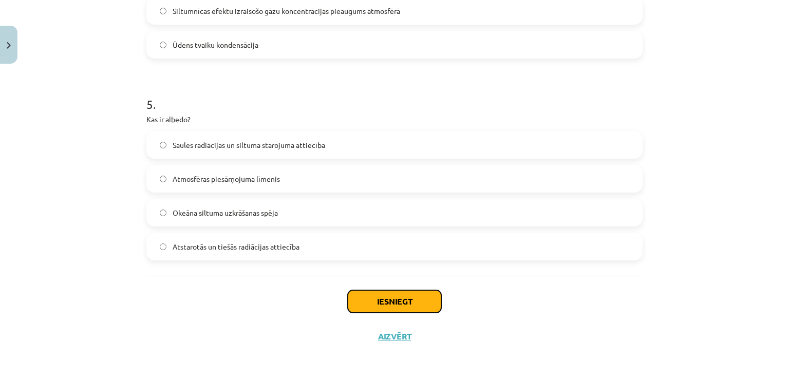
click at [377, 294] on button "Iesniegt" at bounding box center [394, 301] width 93 height 23
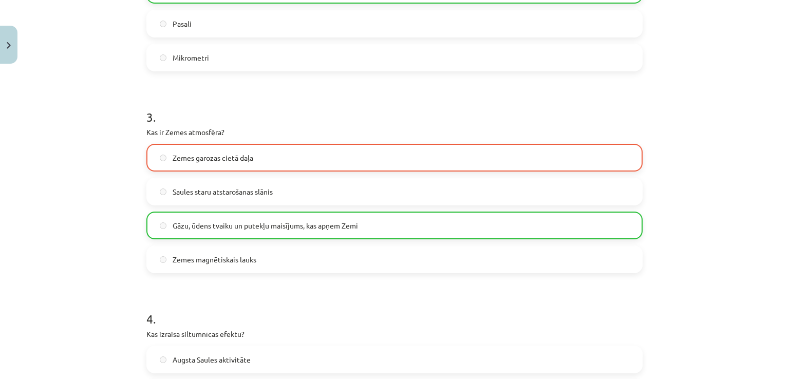
scroll to position [522, 0]
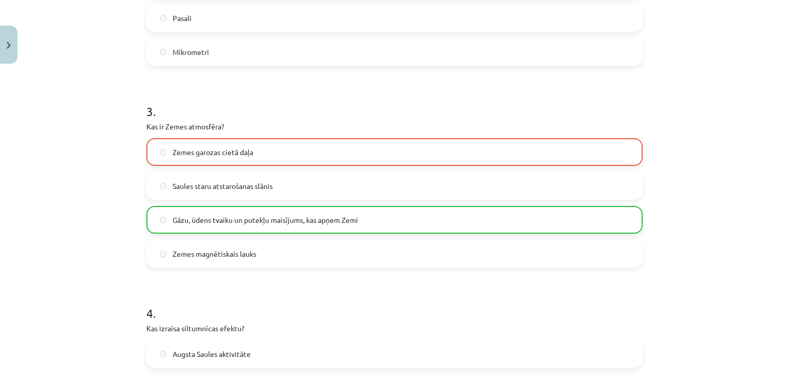
drag, startPoint x: 377, startPoint y: 294, endPoint x: 193, endPoint y: 272, distance: 185.2
click at [193, 272] on form "1 . Kurš atmosfēras slānis satur ozona slāni? Termosfēra Troposfēra Mezosfēra S…" at bounding box center [394, 177] width 496 height 989
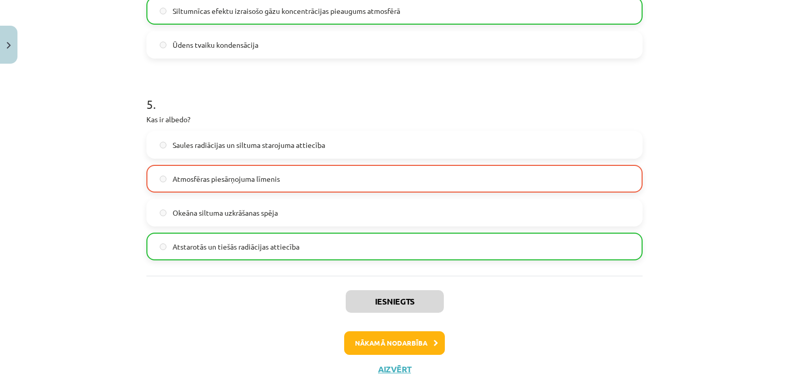
scroll to position [965, 0]
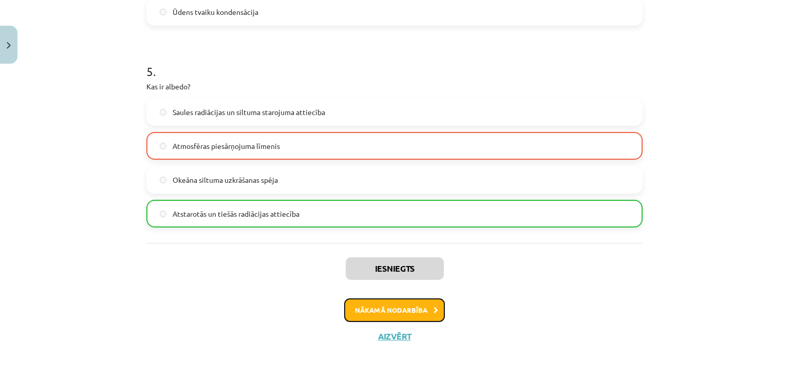
click at [383, 315] on button "Nākamā nodarbība" at bounding box center [394, 310] width 101 height 24
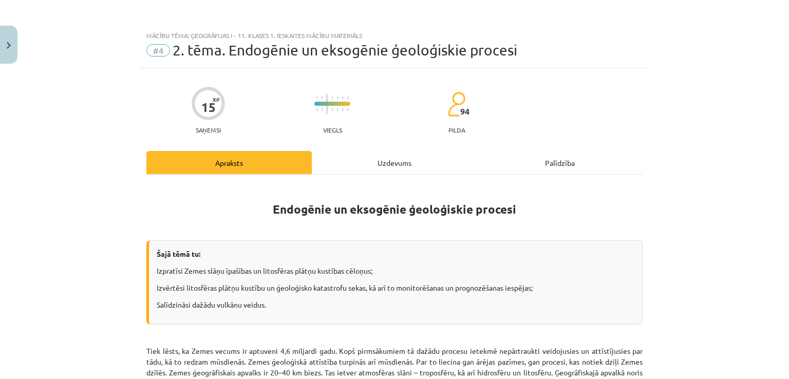
scroll to position [0, 0]
click at [383, 159] on div "Uzdevums" at bounding box center [394, 162] width 165 height 23
